Goal: Connect with others: Participate in discussion

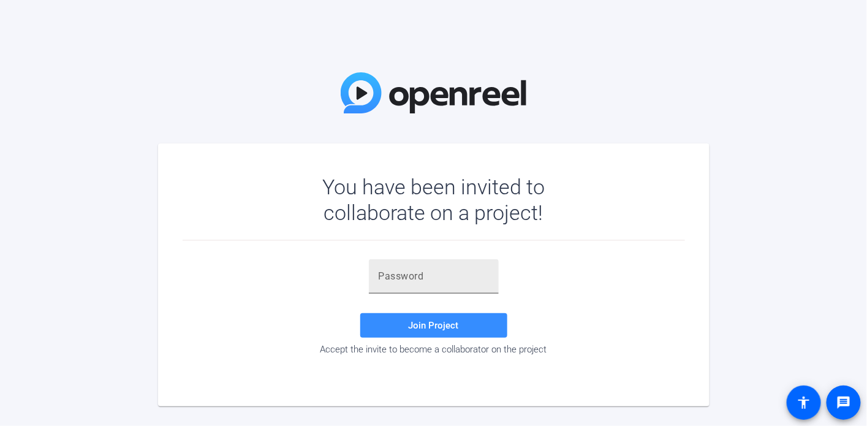
click at [423, 286] on div at bounding box center [434, 276] width 110 height 34
paste input "6FY6^Q"
type input "6FY6^Q"
click at [420, 321] on span "Join Project" at bounding box center [434, 325] width 50 height 11
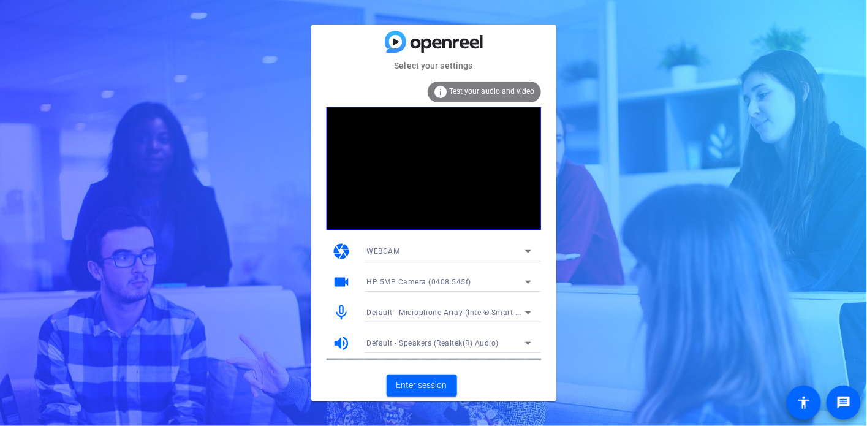
click at [521, 245] on icon at bounding box center [528, 251] width 15 height 15
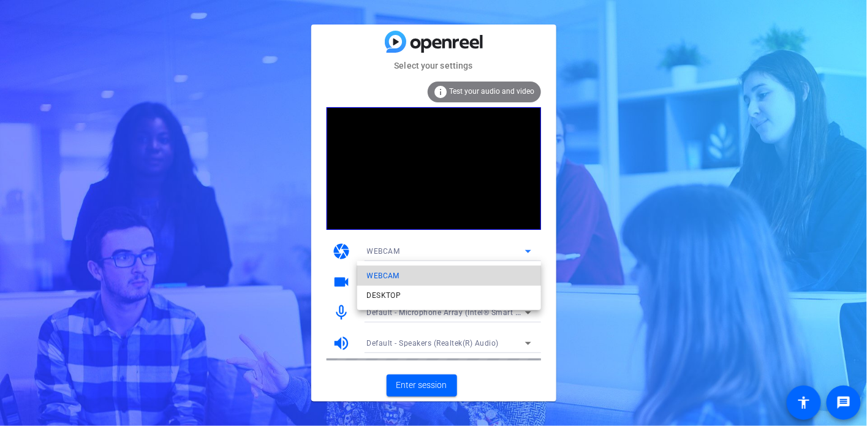
click at [393, 273] on span "WEBCAM" at bounding box center [383, 275] width 32 height 15
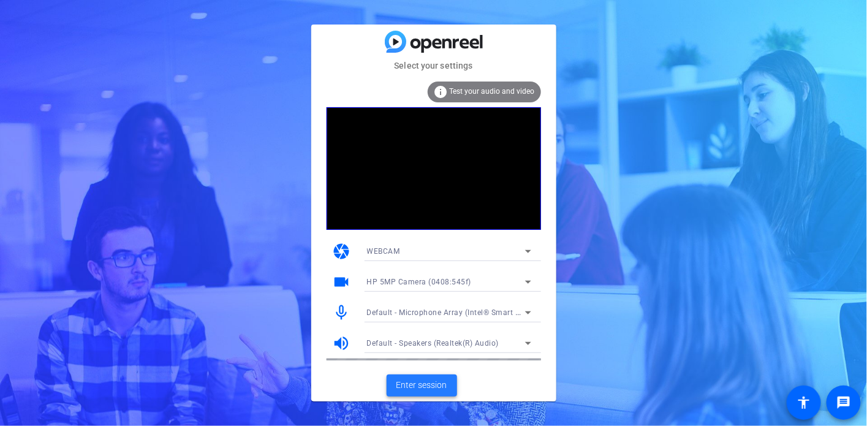
click at [417, 389] on span "Enter session" at bounding box center [421, 385] width 51 height 13
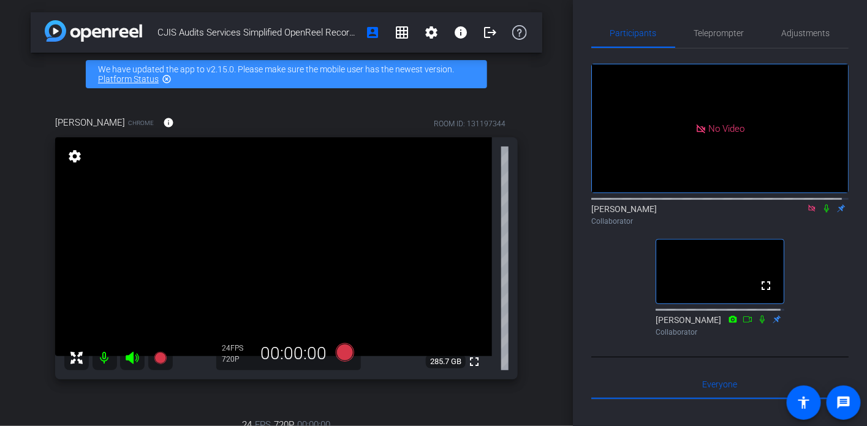
click at [808, 211] on icon at bounding box center [811, 208] width 7 height 7
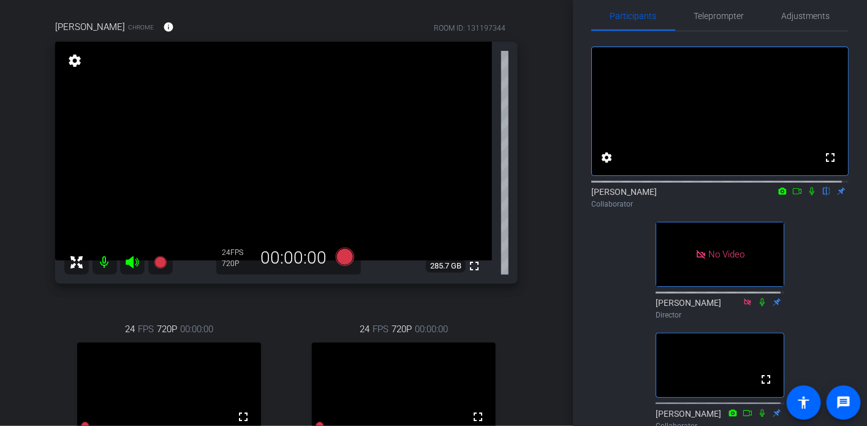
scroll to position [96, 0]
click at [807, 195] on icon at bounding box center [812, 191] width 10 height 9
click at [583, 275] on div "Participants Teleprompter Adjustments fullscreen settings [PERSON_NAME] flip Co…" at bounding box center [720, 213] width 294 height 426
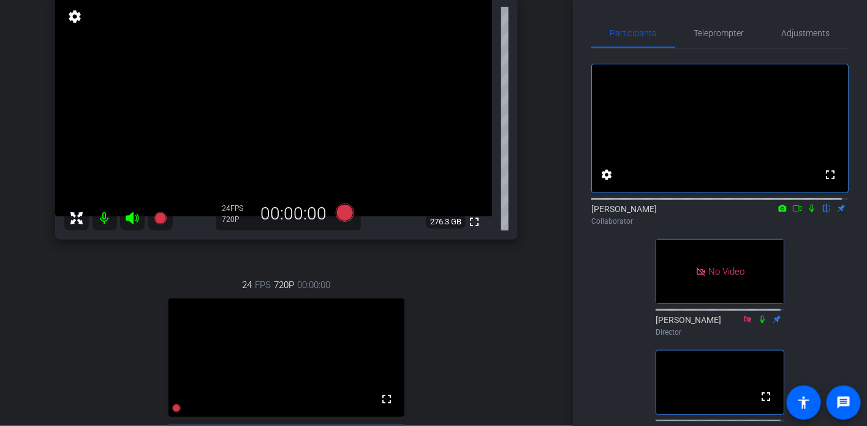
scroll to position [0, 0]
